Goal: Transaction & Acquisition: Purchase product/service

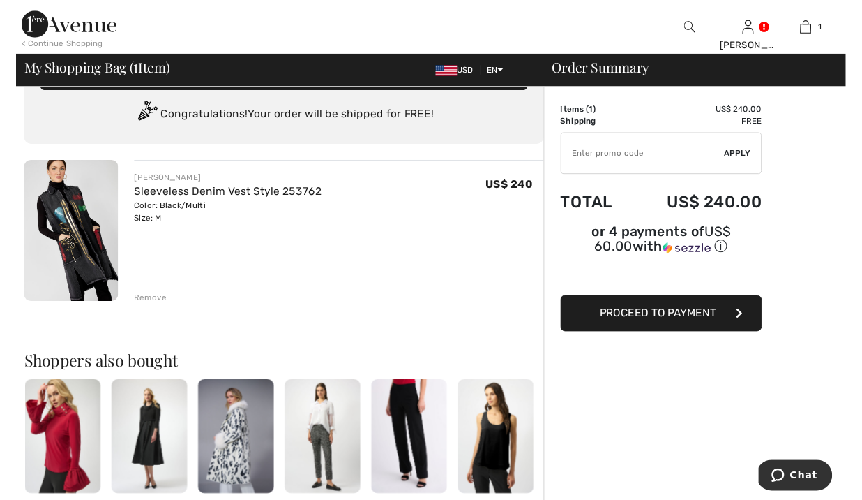
scroll to position [57, 0]
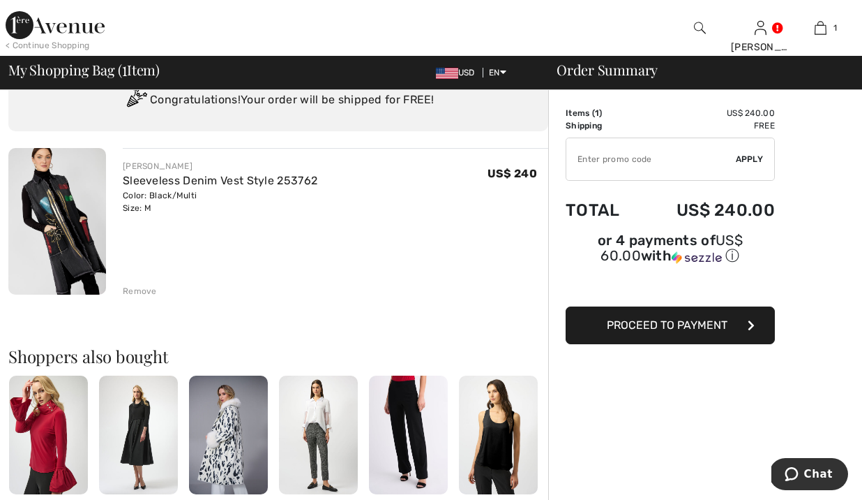
click at [380, 277] on div "FRANK LYMAN Sleeveless Denim Vest Style 253762 Color: Black/Multi Size: M Final…" at bounding box center [336, 222] width 426 height 149
click at [693, 322] on span "Proceed to Payment" at bounding box center [667, 324] width 121 height 13
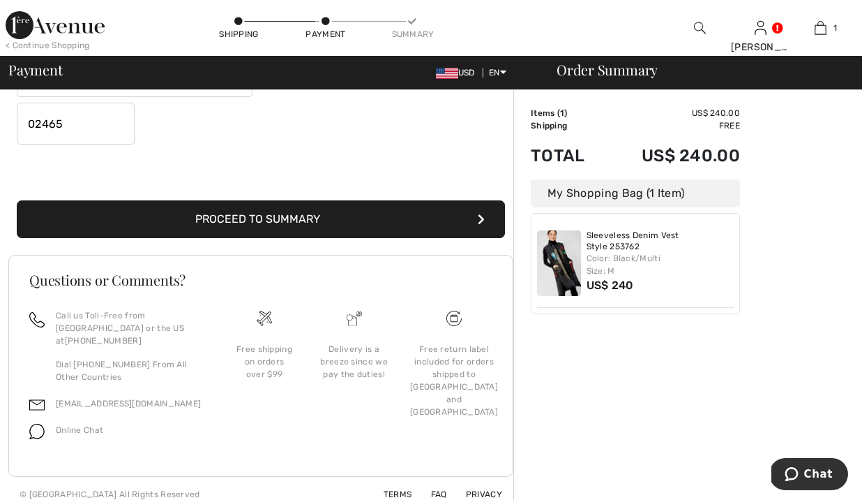
scroll to position [452, 0]
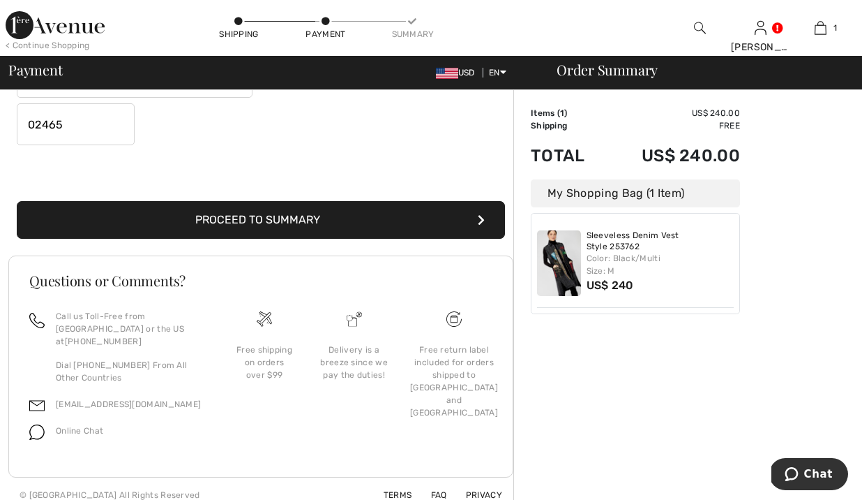
click at [323, 221] on button "Proceed to Summary" at bounding box center [261, 220] width 488 height 38
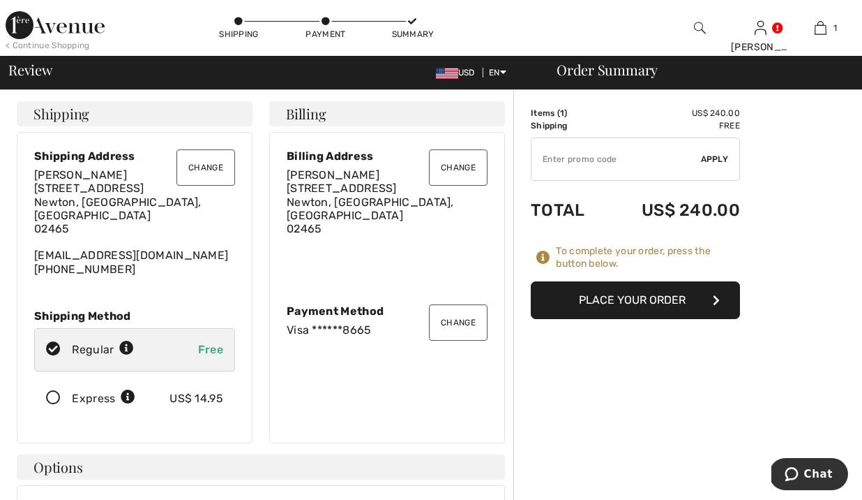
click at [621, 298] on button "Place Your Order" at bounding box center [635, 300] width 209 height 38
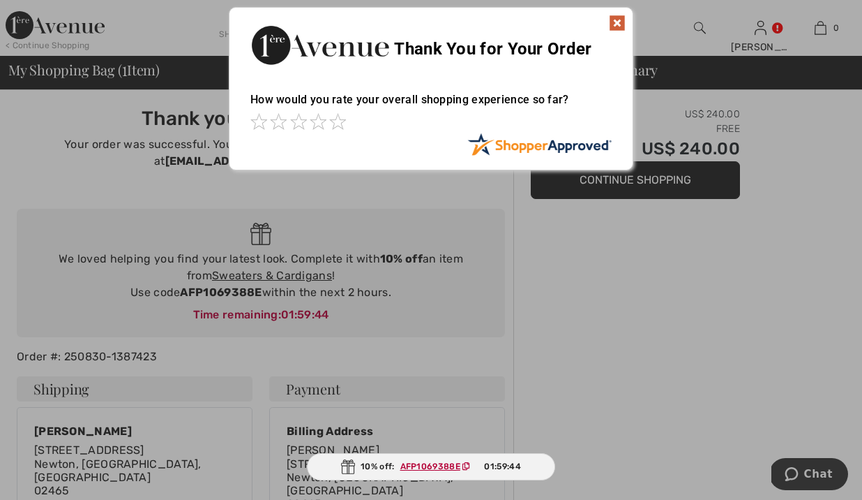
click at [618, 20] on img at bounding box center [617, 23] width 17 height 17
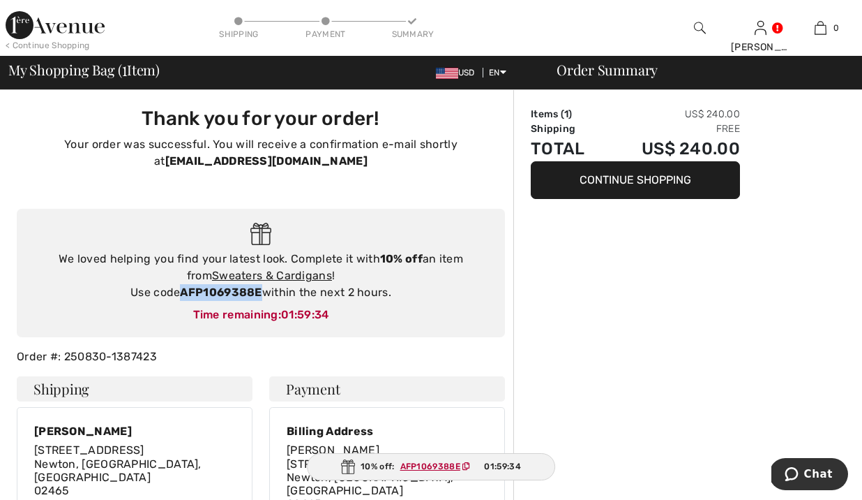
drag, startPoint x: 178, startPoint y: 290, endPoint x: 263, endPoint y: 291, distance: 85.1
click at [263, 291] on div "We loved helping you find your latest look. Complete it with 10% off an item fr…" at bounding box center [261, 275] width 460 height 50
copy div "AFP1069388E"
click at [248, 272] on link "Sweaters & Cardigans" at bounding box center [272, 275] width 120 height 13
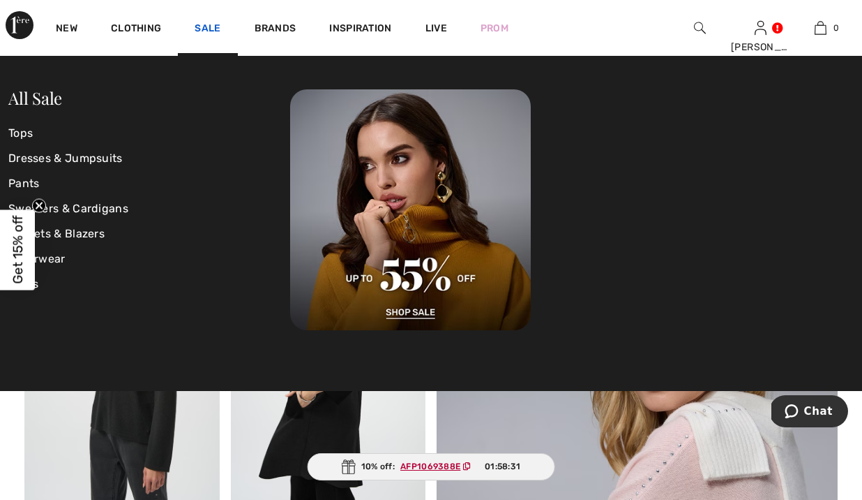
click at [207, 22] on link "Sale" at bounding box center [208, 29] width 26 height 15
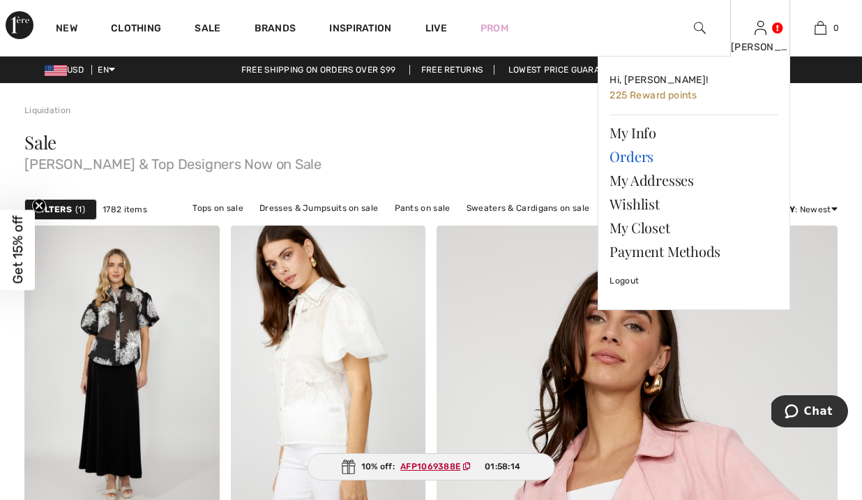
click at [625, 154] on link "Orders" at bounding box center [694, 156] width 169 height 24
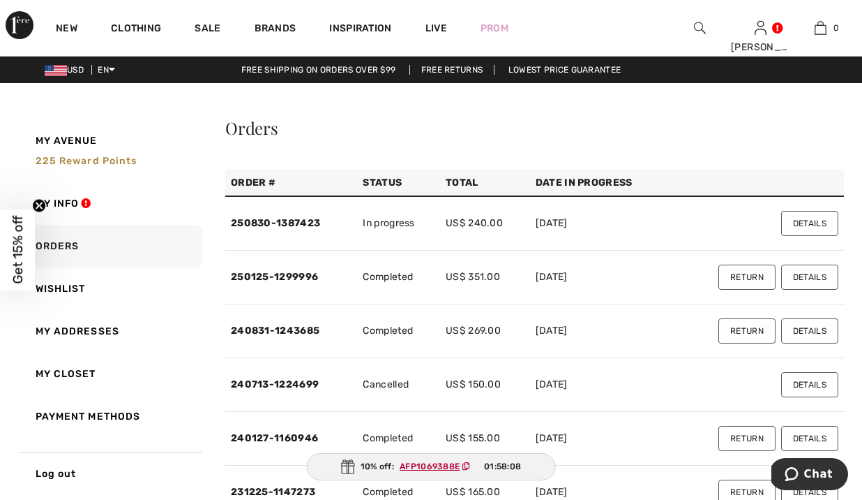
click at [814, 222] on button "Details" at bounding box center [809, 223] width 57 height 25
